Goal: Check status: Check status

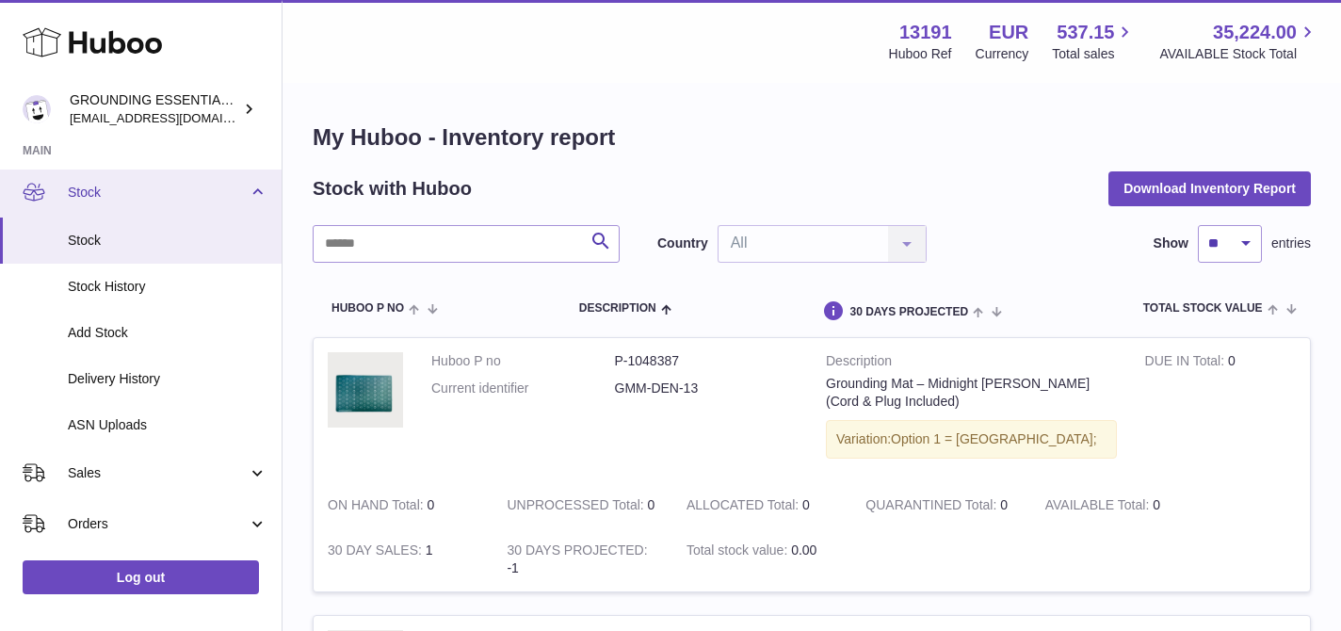
scroll to position [140, 0]
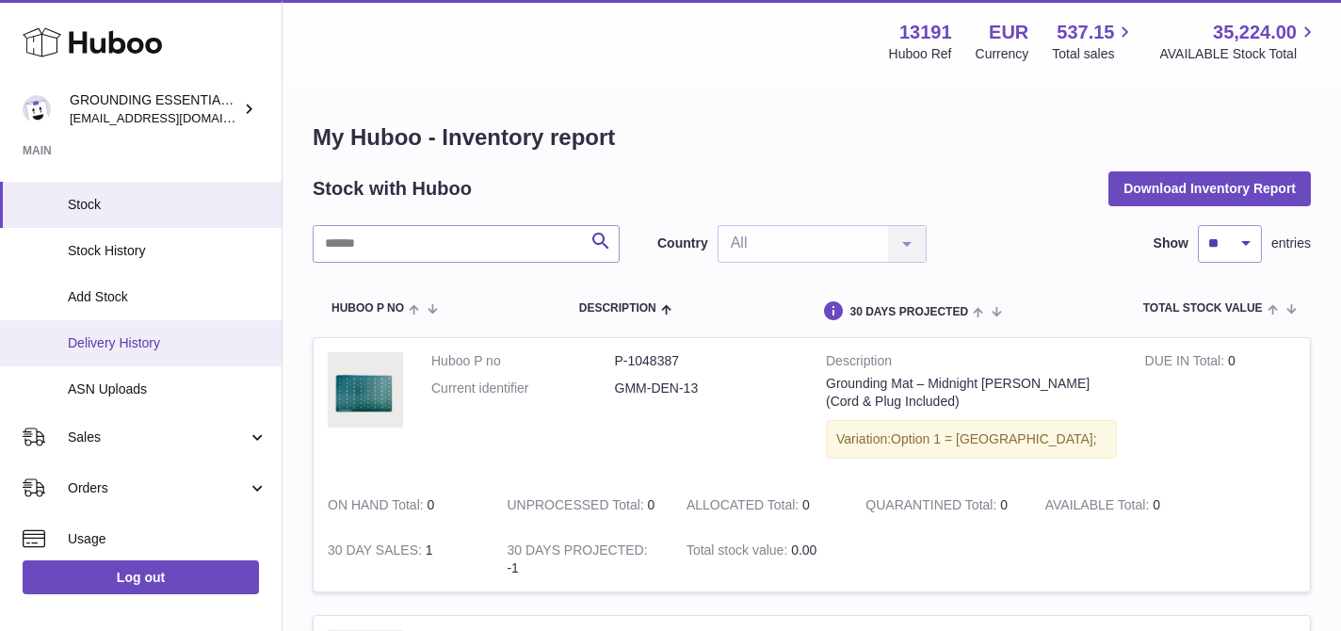
click at [156, 334] on span "Delivery History" at bounding box center [168, 343] width 200 height 18
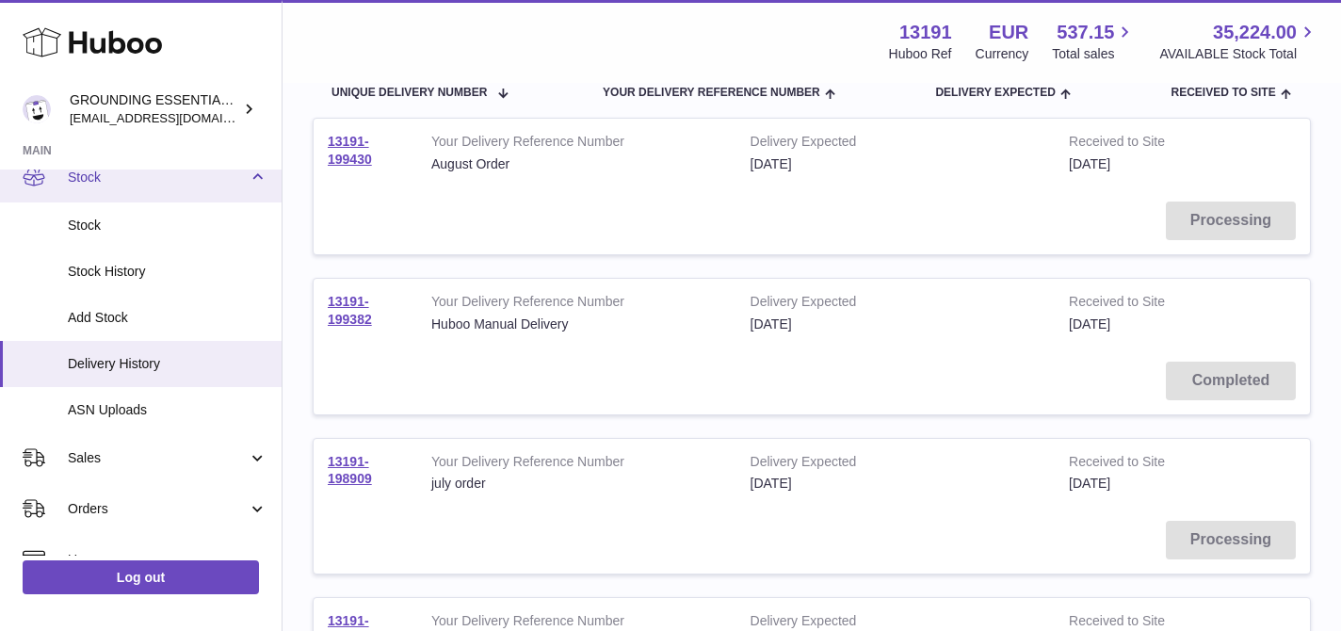
scroll to position [132, 0]
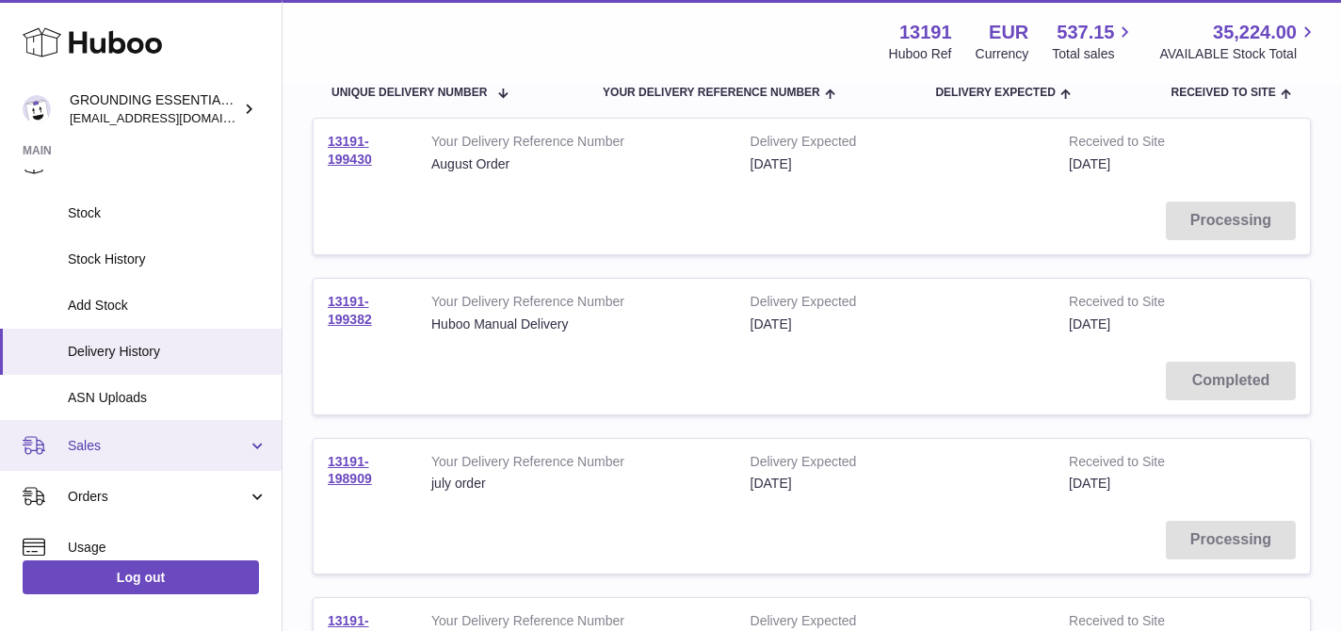
click at [141, 443] on span "Sales" at bounding box center [158, 446] width 180 height 18
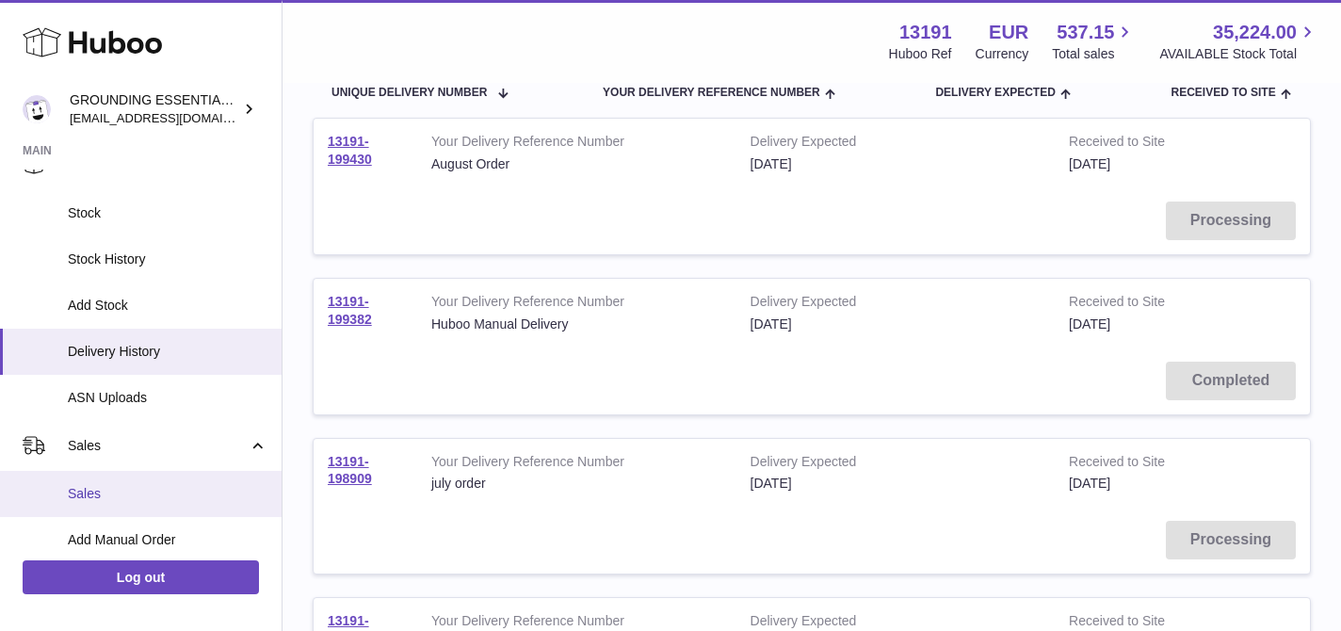
click at [128, 487] on span "Sales" at bounding box center [168, 494] width 200 height 18
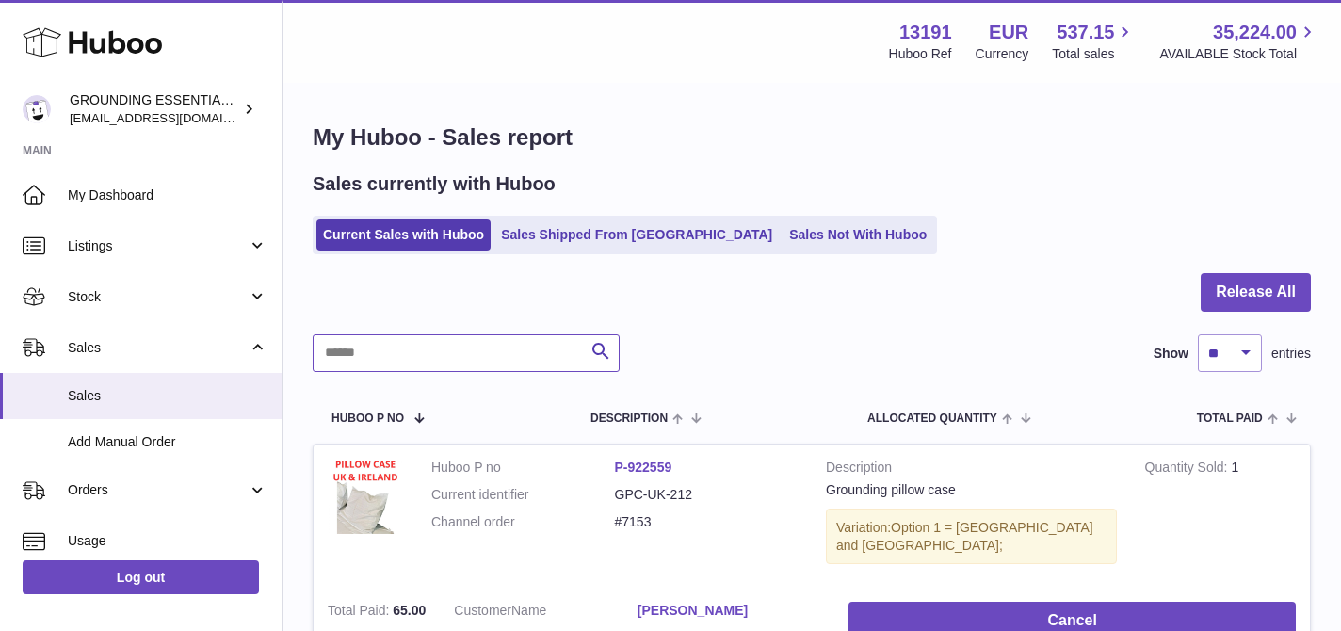
click at [487, 363] on input "text" at bounding box center [466, 353] width 307 height 38
click at [574, 231] on link "Sales Shipped From Huboo" at bounding box center [636, 234] width 284 height 31
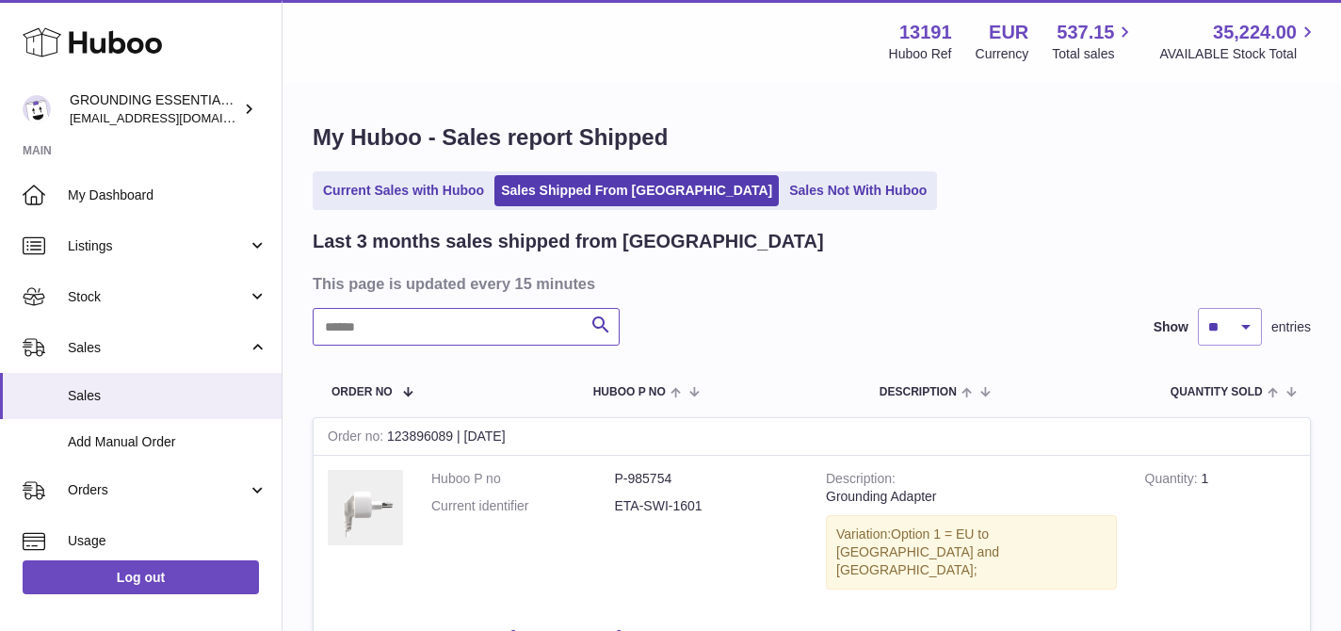
click at [477, 327] on input "text" at bounding box center [466, 327] width 307 height 38
paste input "****"
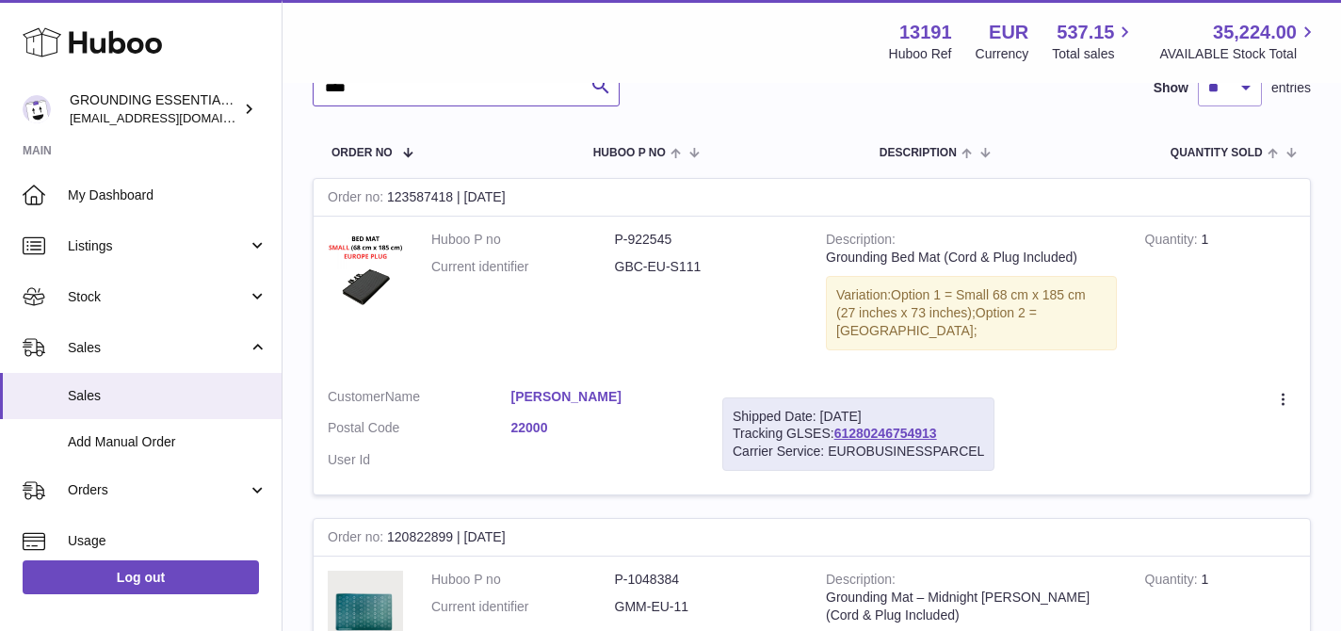
scroll to position [345, 0]
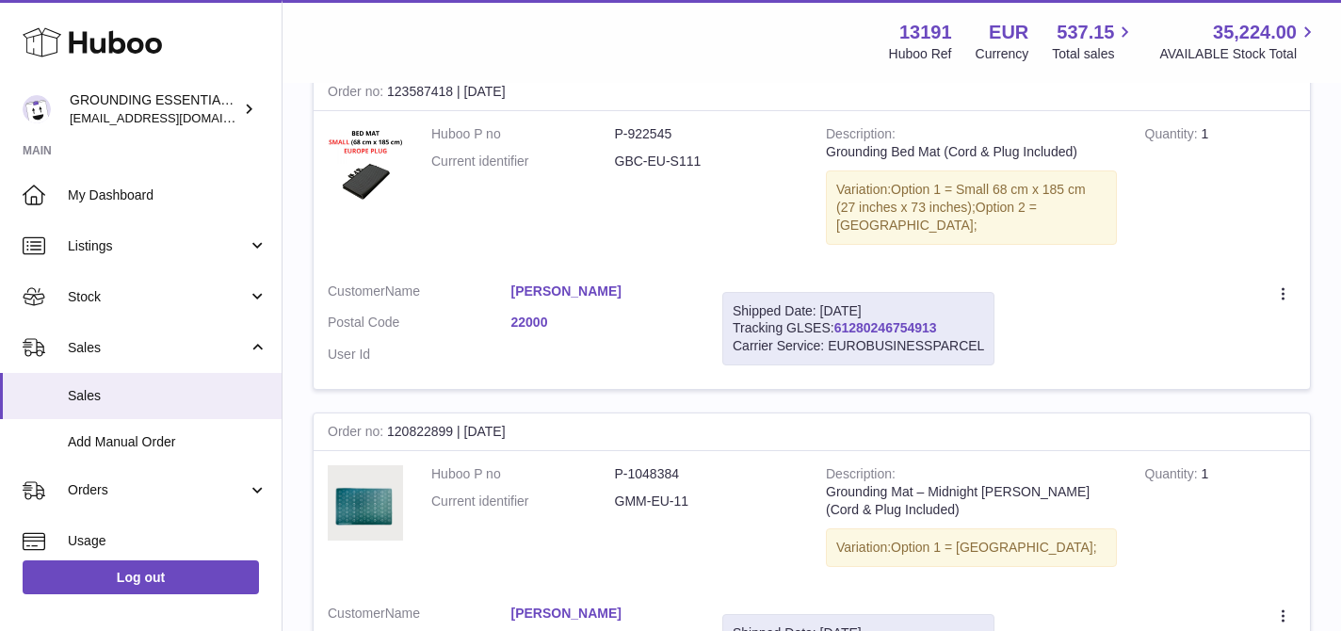
type input "****"
click at [873, 320] on link "61280246754913" at bounding box center [885, 327] width 103 height 15
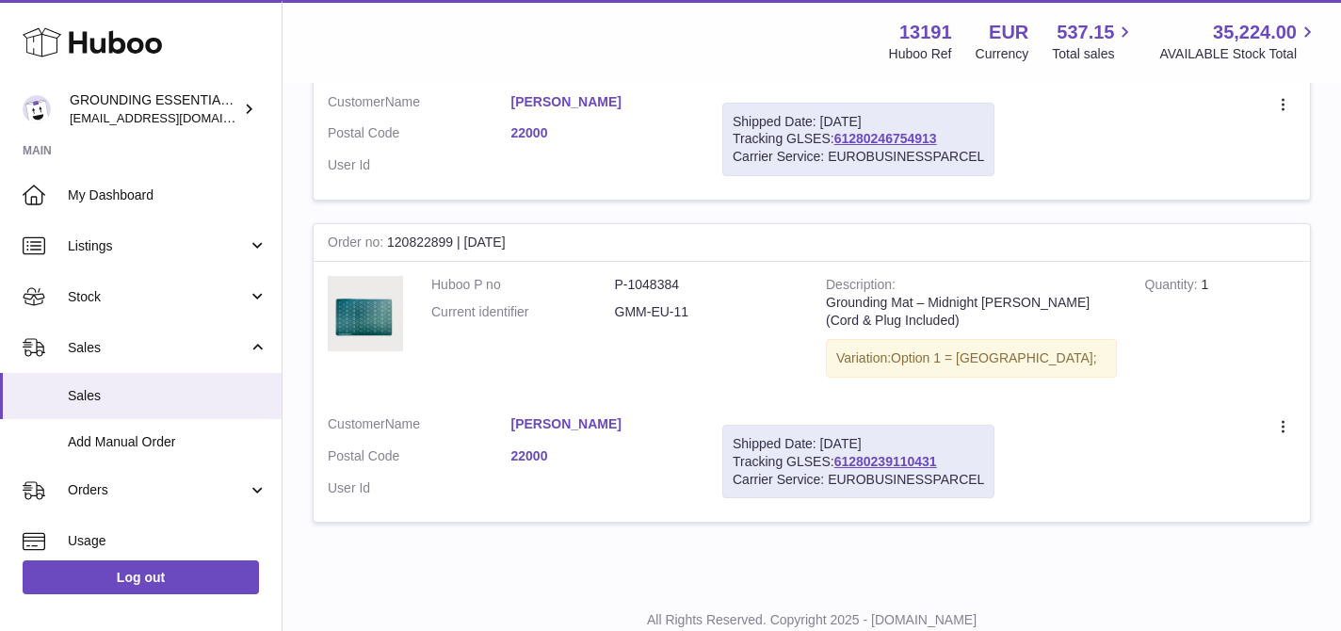
scroll to position [579, 0]
